Goal: Transaction & Acquisition: Subscribe to service/newsletter

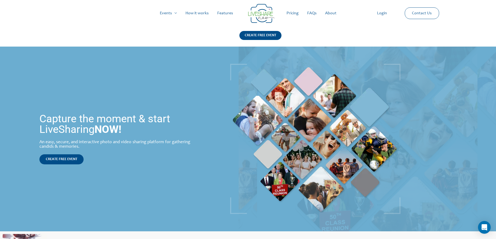
click at [295, 13] on link "Pricing" at bounding box center [292, 13] width 21 height 17
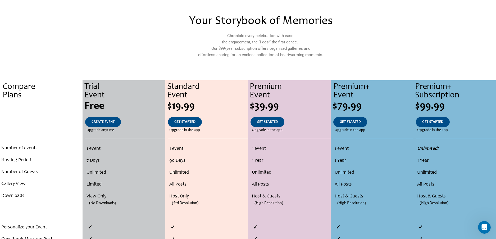
scroll to position [26, 0]
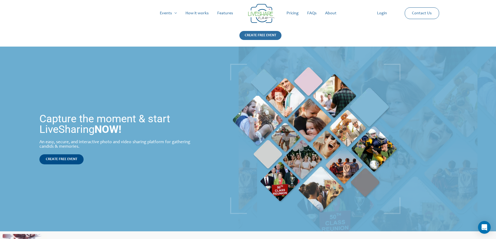
click at [253, 37] on div "CREATE FREE EVENT" at bounding box center [260, 35] width 42 height 9
